Goal: Information Seeking & Learning: Learn about a topic

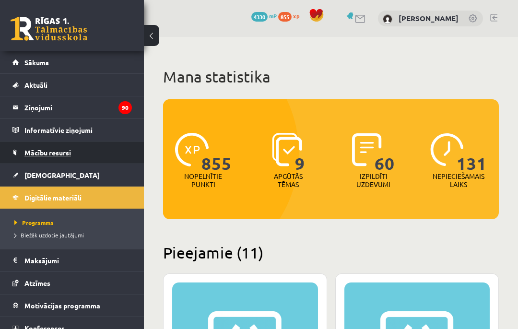
click at [52, 153] on span "Mācību resursi" at bounding box center [47, 152] width 47 height 9
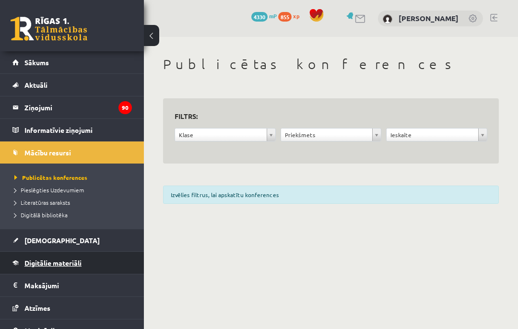
click at [120, 261] on link "Digitālie materiāli" at bounding box center [72, 263] width 120 height 22
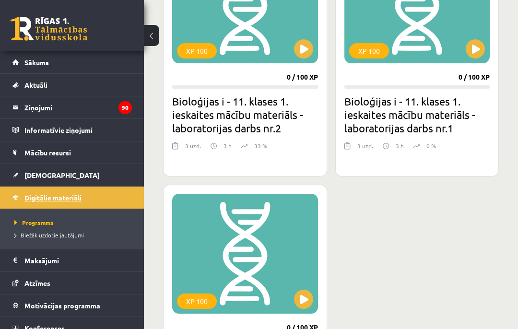
scroll to position [1448, 0]
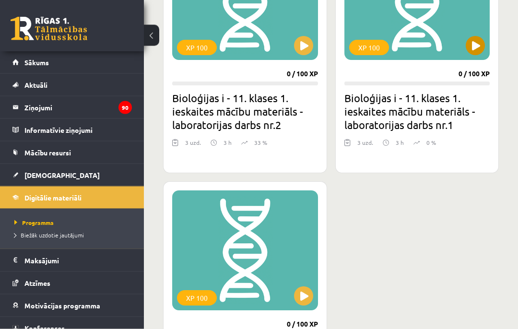
click at [480, 53] on button at bounding box center [475, 45] width 19 height 19
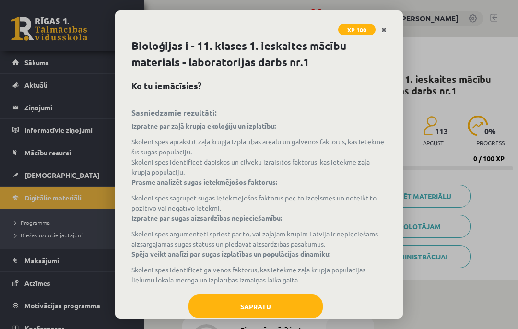
click at [388, 37] on link "Close" at bounding box center [384, 30] width 17 height 19
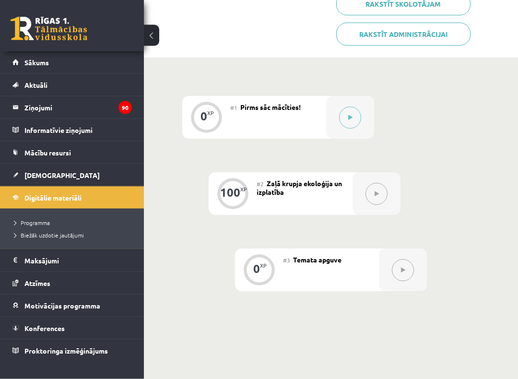
scroll to position [224, 0]
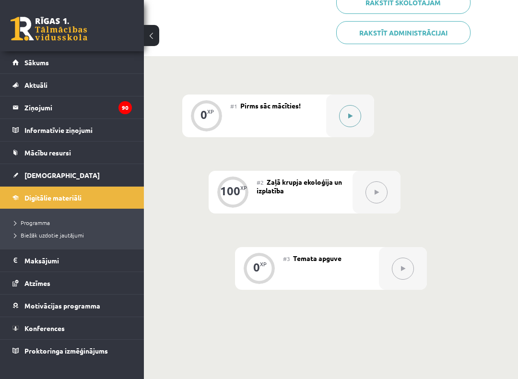
click at [356, 125] on button at bounding box center [350, 116] width 22 height 22
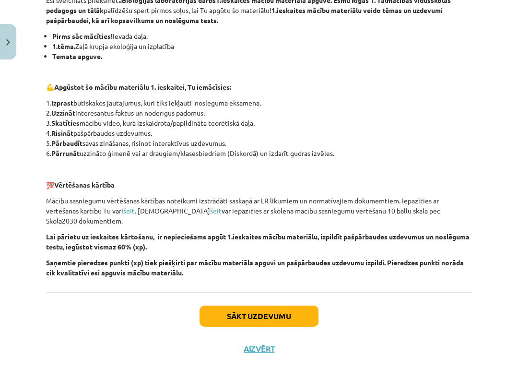
scroll to position [176, 0]
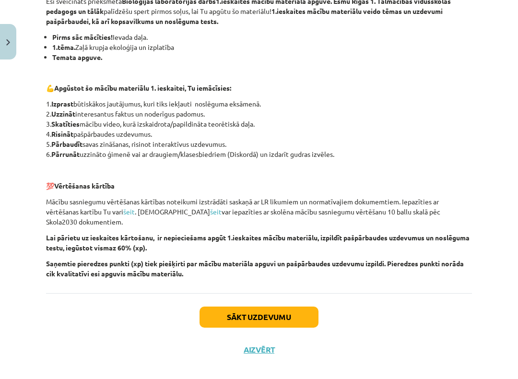
click at [296, 309] on button "Sākt uzdevumu" at bounding box center [259, 317] width 119 height 21
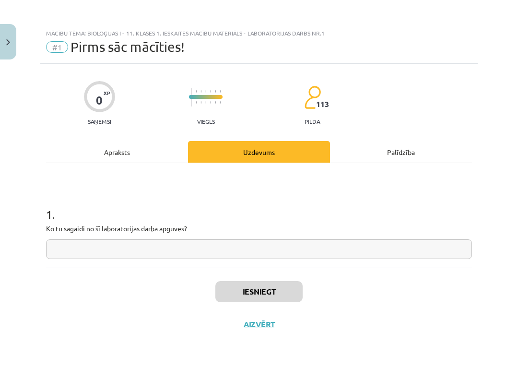
click at [282, 252] on input "text" at bounding box center [259, 250] width 426 height 20
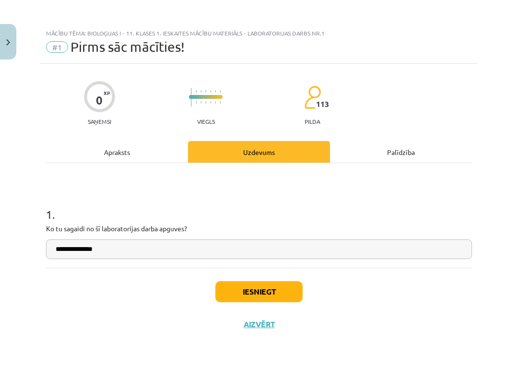
type input "**********"
click at [260, 297] on button "Iesniegt" at bounding box center [259, 291] width 87 height 21
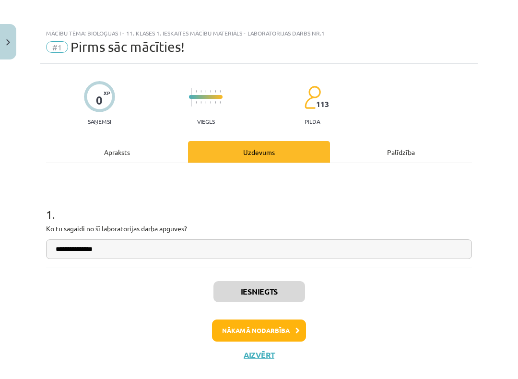
click at [242, 329] on button "Nākamā nodarbība" at bounding box center [259, 331] width 94 height 22
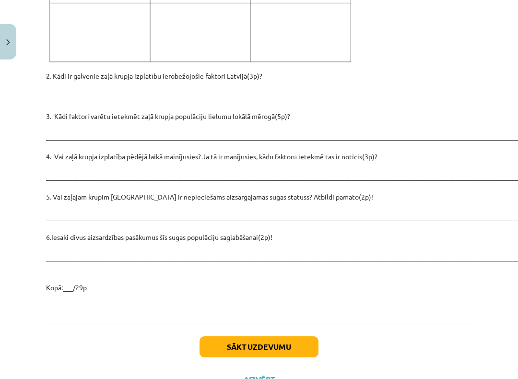
scroll to position [1377, 0]
click at [309, 329] on button "Sākt uzdevumu" at bounding box center [259, 347] width 119 height 21
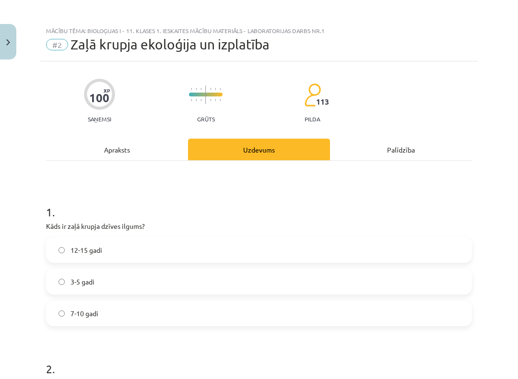
scroll to position [2, 0]
click at [2, 40] on button "Close" at bounding box center [8, 42] width 16 height 36
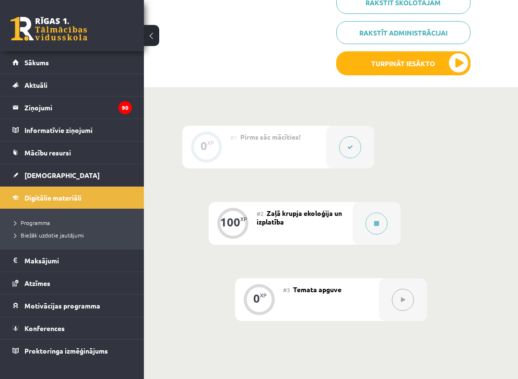
click at [306, 212] on span "Zaļā krupja ekoloģija un izplatība" at bounding box center [299, 217] width 85 height 17
click at [372, 228] on button at bounding box center [377, 224] width 22 height 22
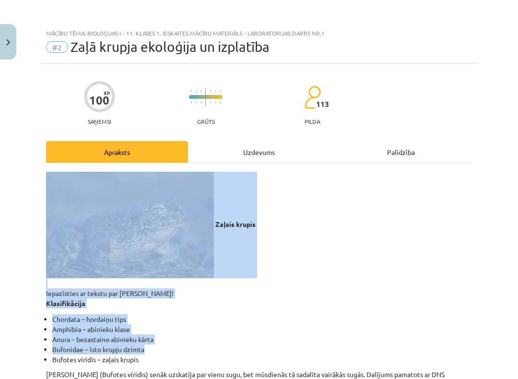
drag, startPoint x: 36, startPoint y: 181, endPoint x: 280, endPoint y: 352, distance: 298.8
click at [280, 329] on div "Mācību tēma: Bioloģijas i - 11. klases 1. ieskaites mācību materiāls - laborato…" at bounding box center [259, 189] width 518 height 379
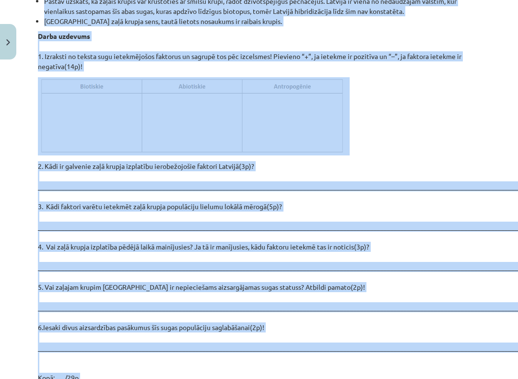
scroll to position [1296, 8]
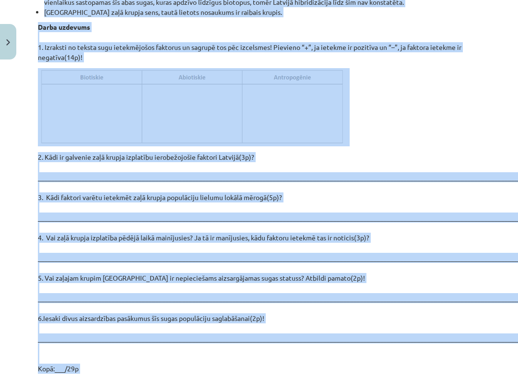
copy div "Zaļais krupis Iepazīsties ar tekstu par zaļo krupi! Klasifikācija Chordata – ho…"
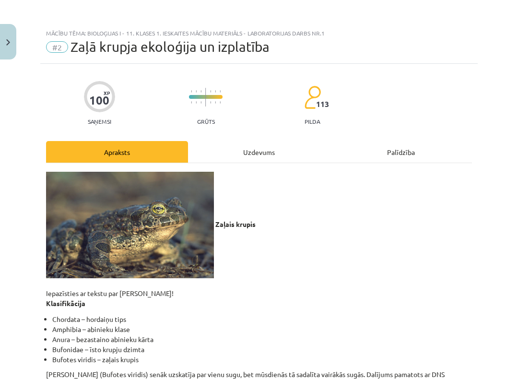
scroll to position [0, 0]
click at [2, 44] on button "Close" at bounding box center [8, 42] width 16 height 36
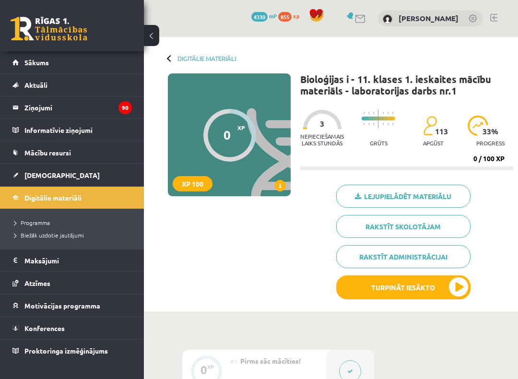
click at [161, 34] on div "0 Dāvanas 4330 mP 855 xp Gvenda Liepiņa" at bounding box center [331, 18] width 374 height 37
click at [158, 31] on button at bounding box center [151, 35] width 15 height 21
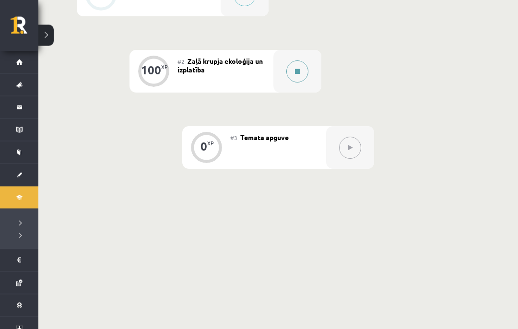
click at [305, 75] on button at bounding box center [298, 72] width 22 height 22
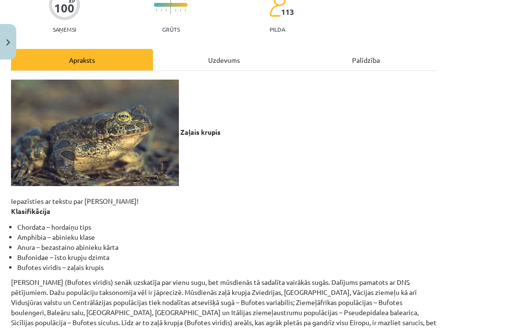
scroll to position [58, 39]
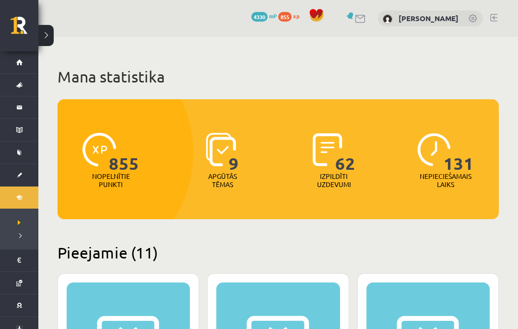
scroll to position [1449, 0]
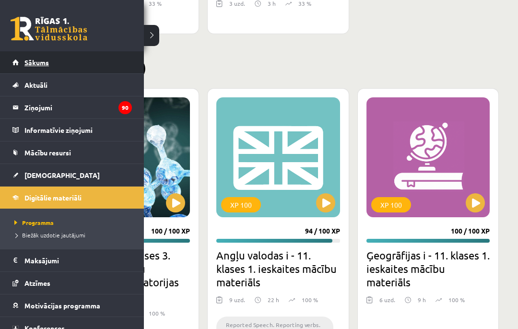
click at [23, 60] on link "Sākums" at bounding box center [72, 62] width 120 height 22
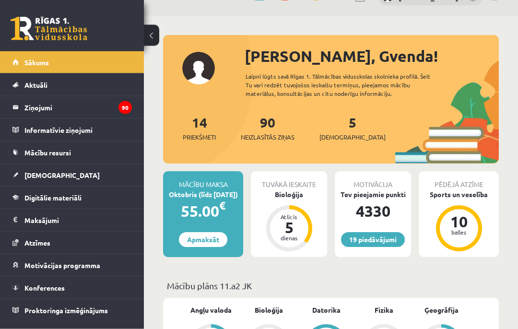
scroll to position [22, 0]
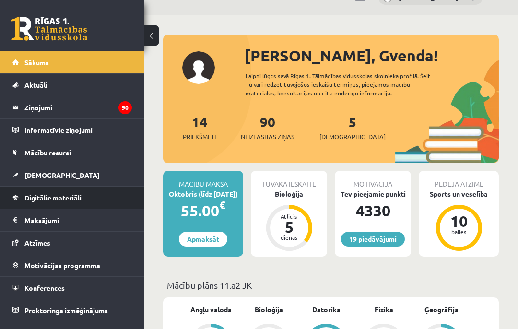
click at [23, 195] on link "Digitālie materiāli" at bounding box center [72, 198] width 120 height 22
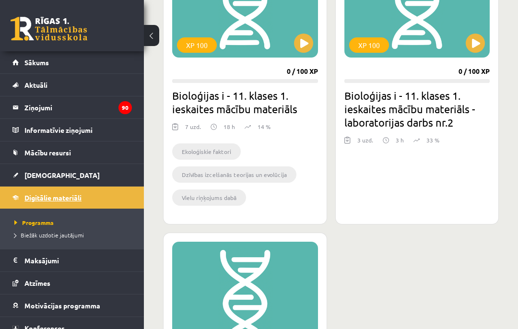
scroll to position [1450, 0]
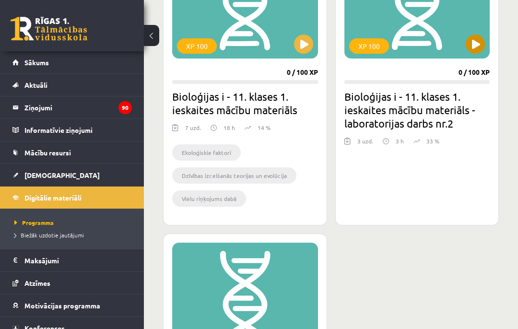
click at [476, 38] on button at bounding box center [475, 44] width 19 height 19
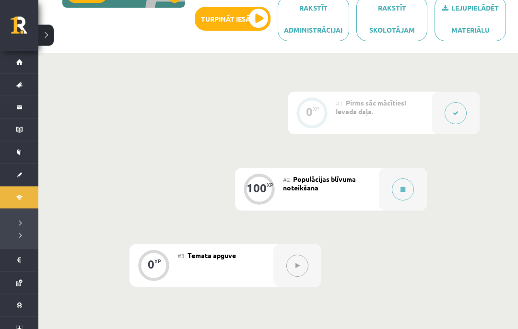
scroll to position [189, 0]
click at [404, 187] on icon at bounding box center [403, 190] width 5 height 6
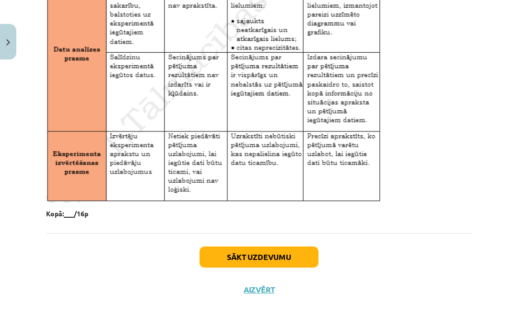
click at [216, 254] on button "Sākt uzdevumu" at bounding box center [259, 257] width 119 height 21
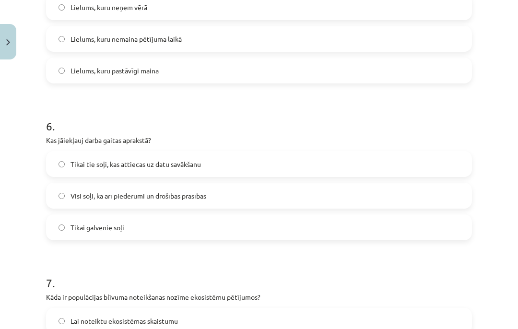
scroll to position [859, 0]
